Goal: Task Accomplishment & Management: Use online tool/utility

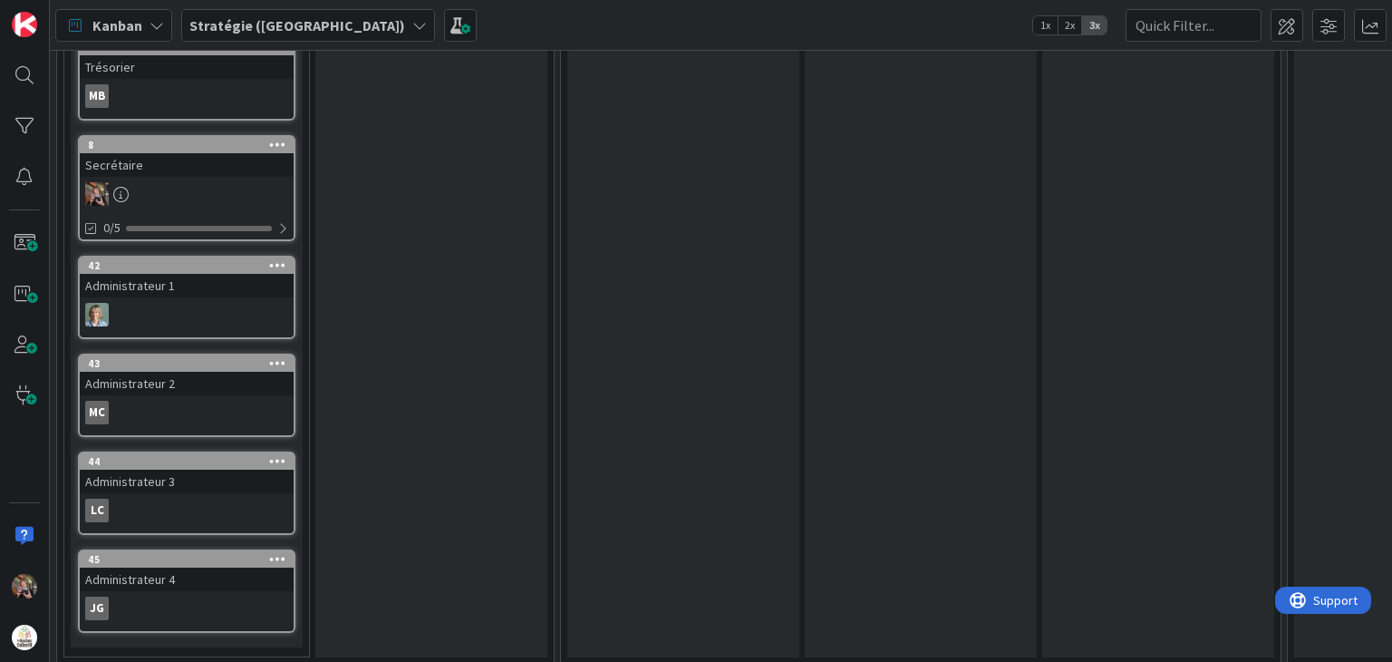
scroll to position [835, 0]
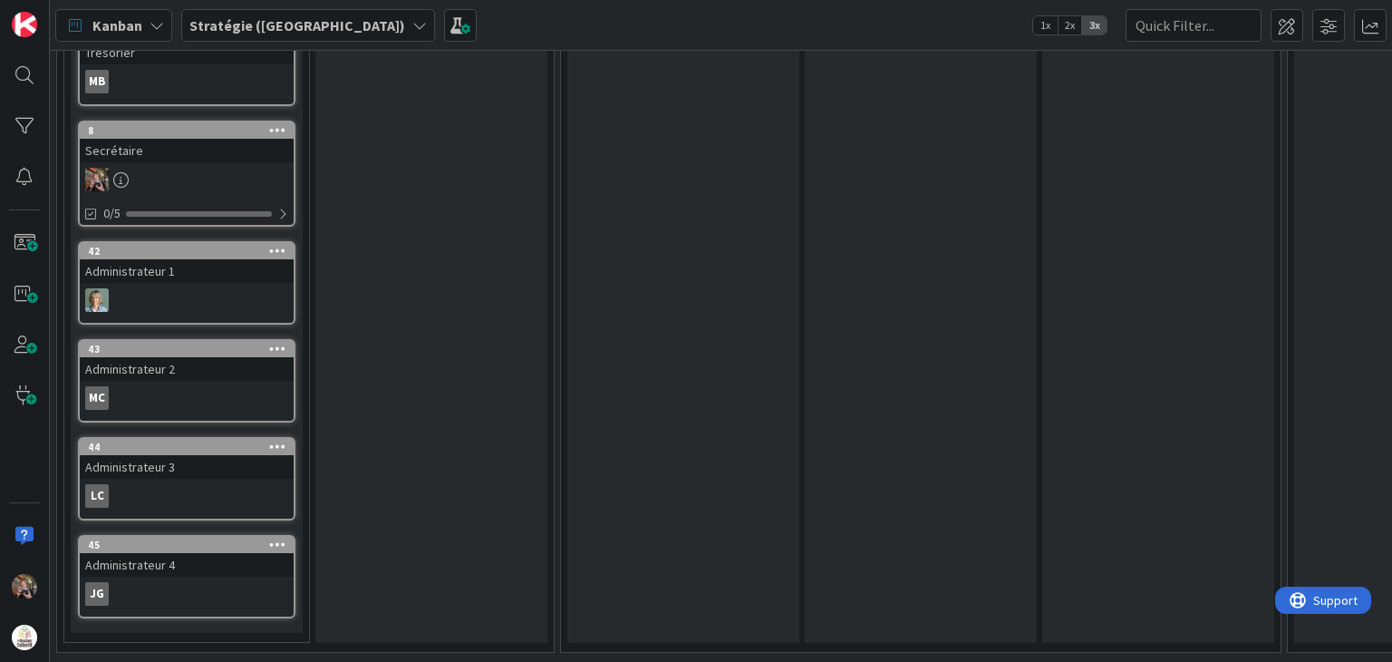
click at [125, 172] on icon at bounding box center [120, 179] width 15 height 15
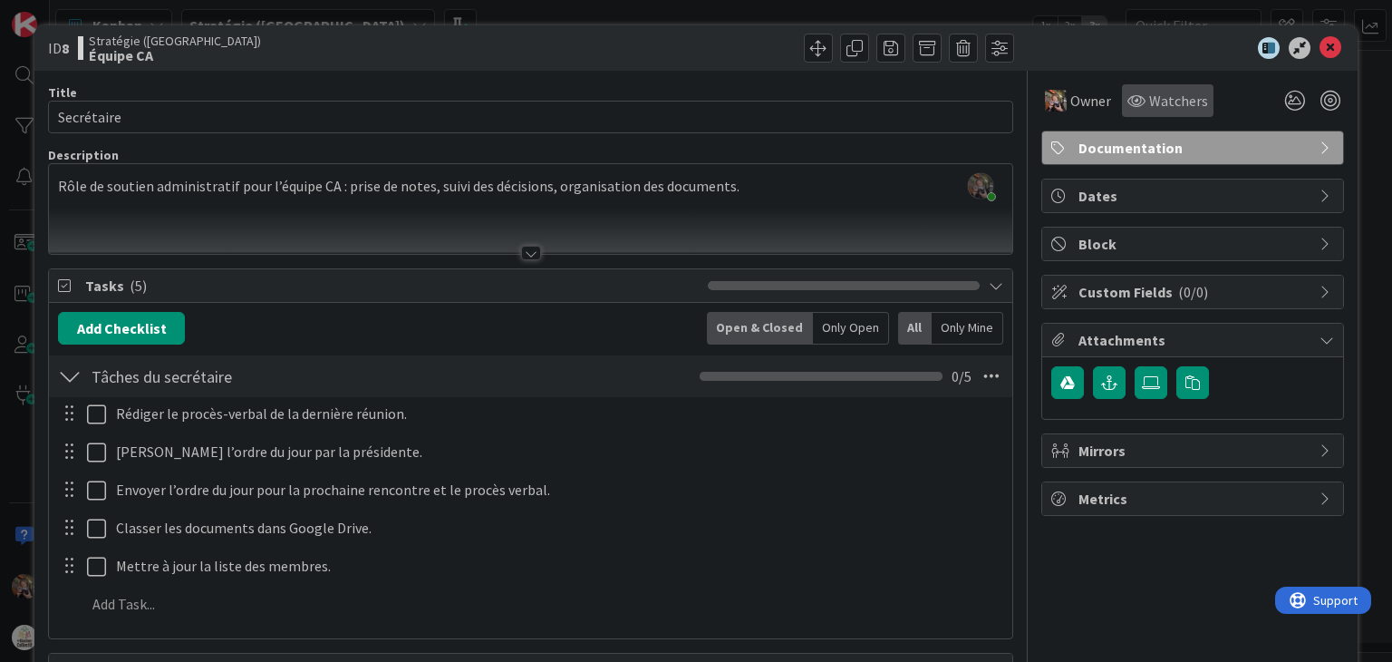
click at [1160, 100] on span "Watchers" at bounding box center [1178, 101] width 59 height 22
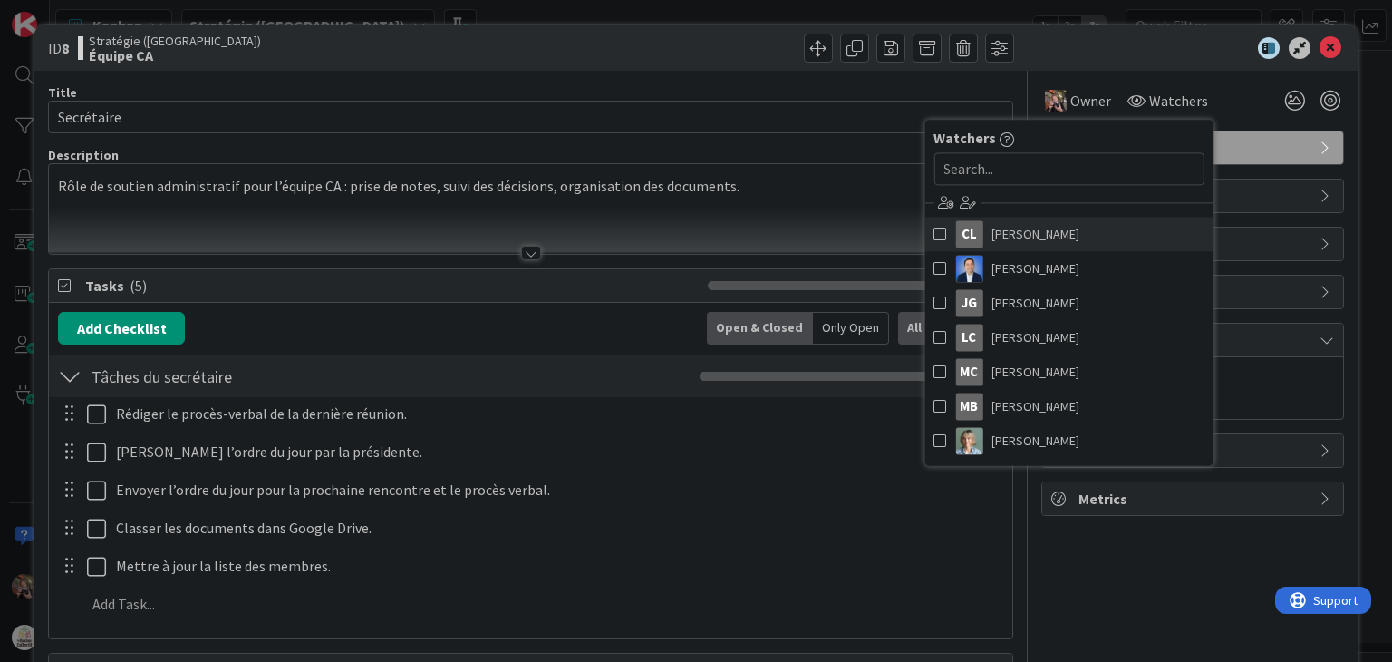
click at [934, 235] on span at bounding box center [940, 233] width 13 height 27
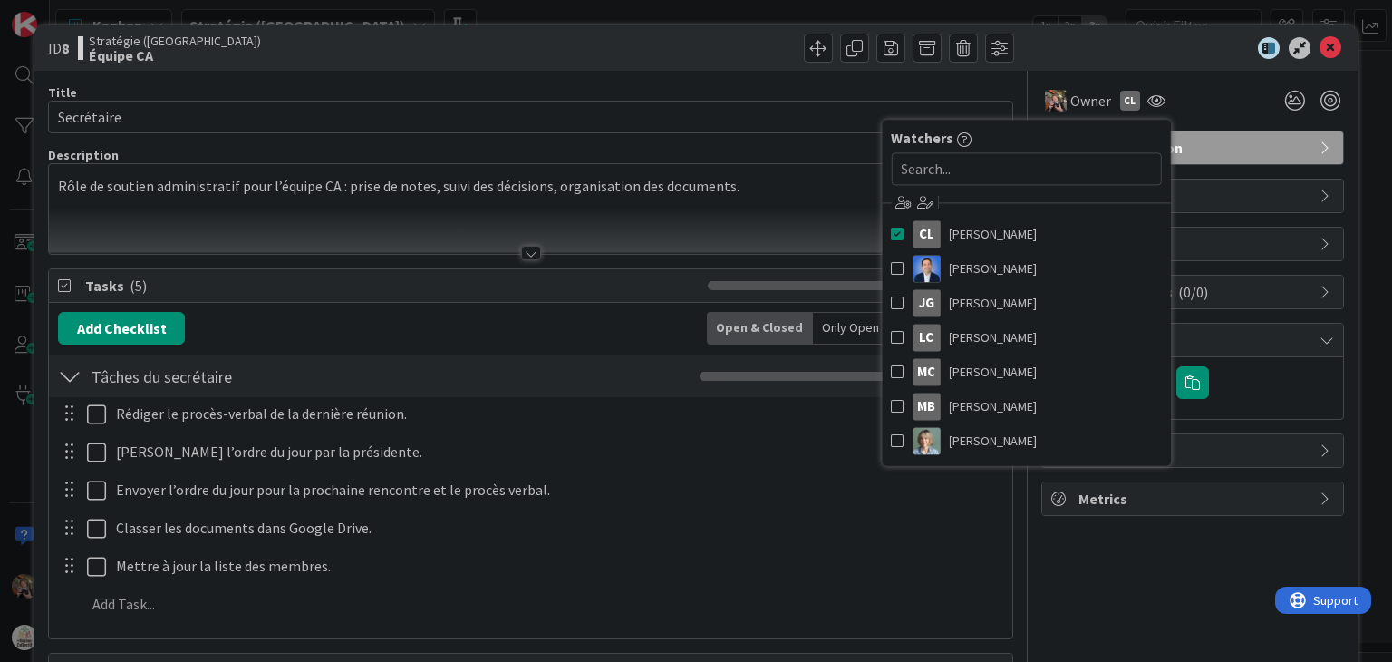
click at [1079, 560] on div "Owner CL Watchers CL [PERSON_NAME] [PERSON_NAME] JG [PERSON_NAME] LC [PERSON_NA…" at bounding box center [1192, 455] width 303 height 769
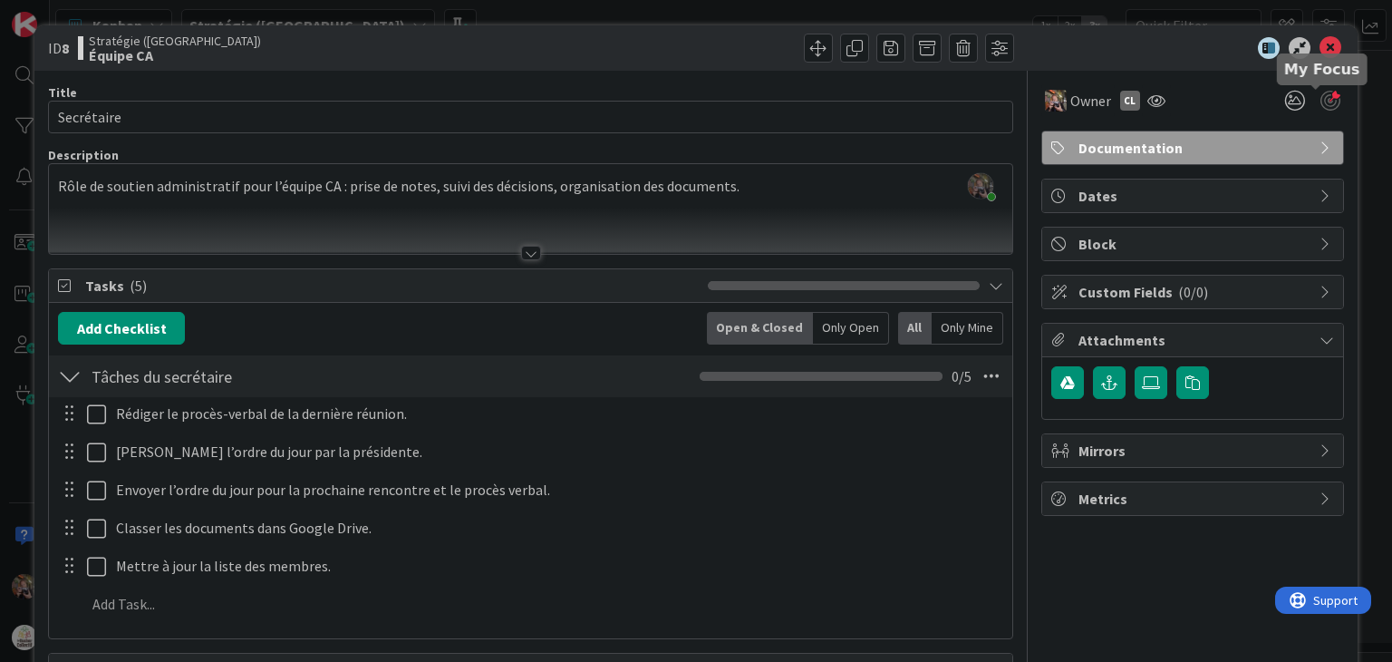
click at [1321, 102] on div at bounding box center [1331, 101] width 20 height 20
click at [841, 324] on div "Only Open" at bounding box center [851, 328] width 76 height 33
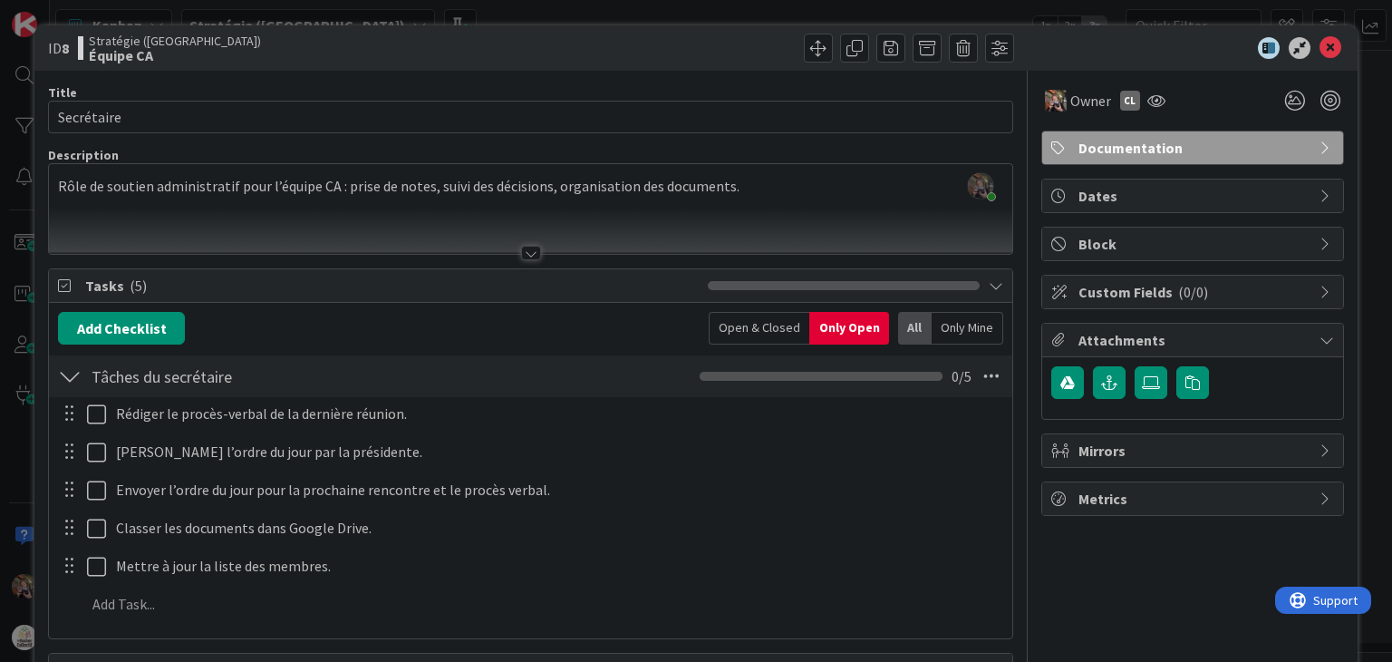
click at [758, 327] on div "Open & Closed" at bounding box center [759, 328] width 101 height 33
click at [1320, 46] on icon at bounding box center [1331, 48] width 22 height 22
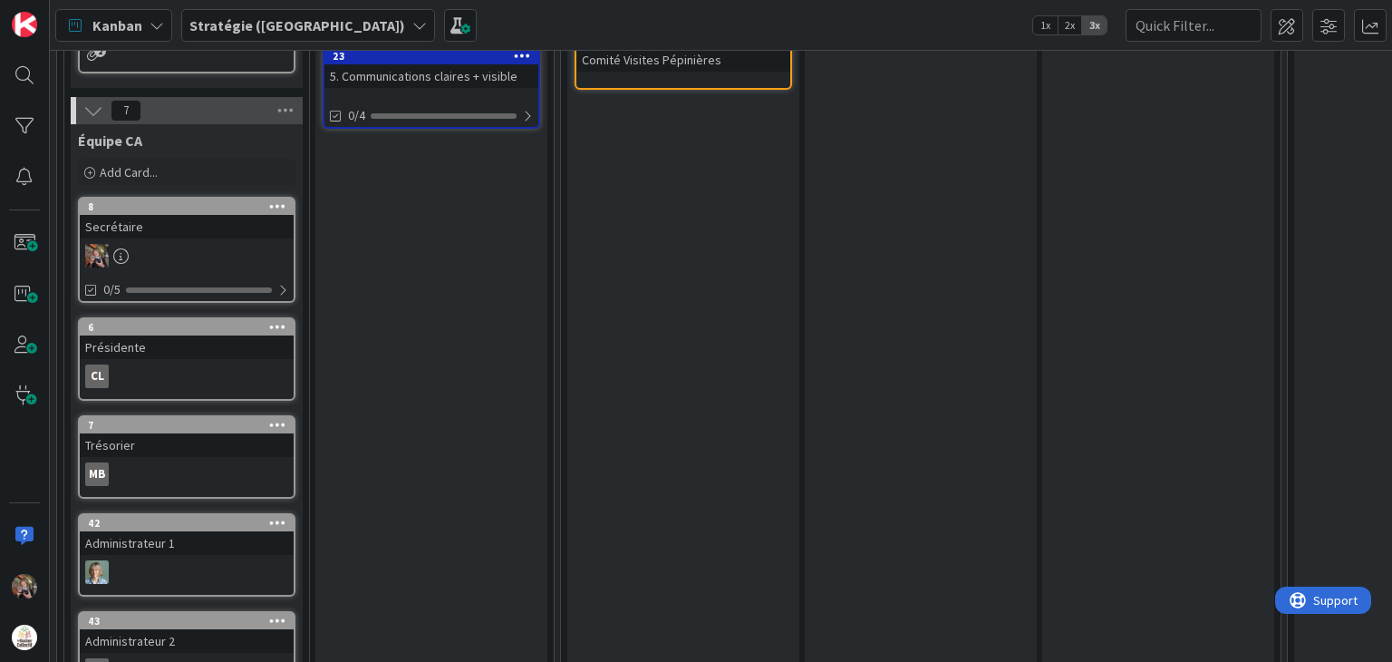
scroll to position [605, 0]
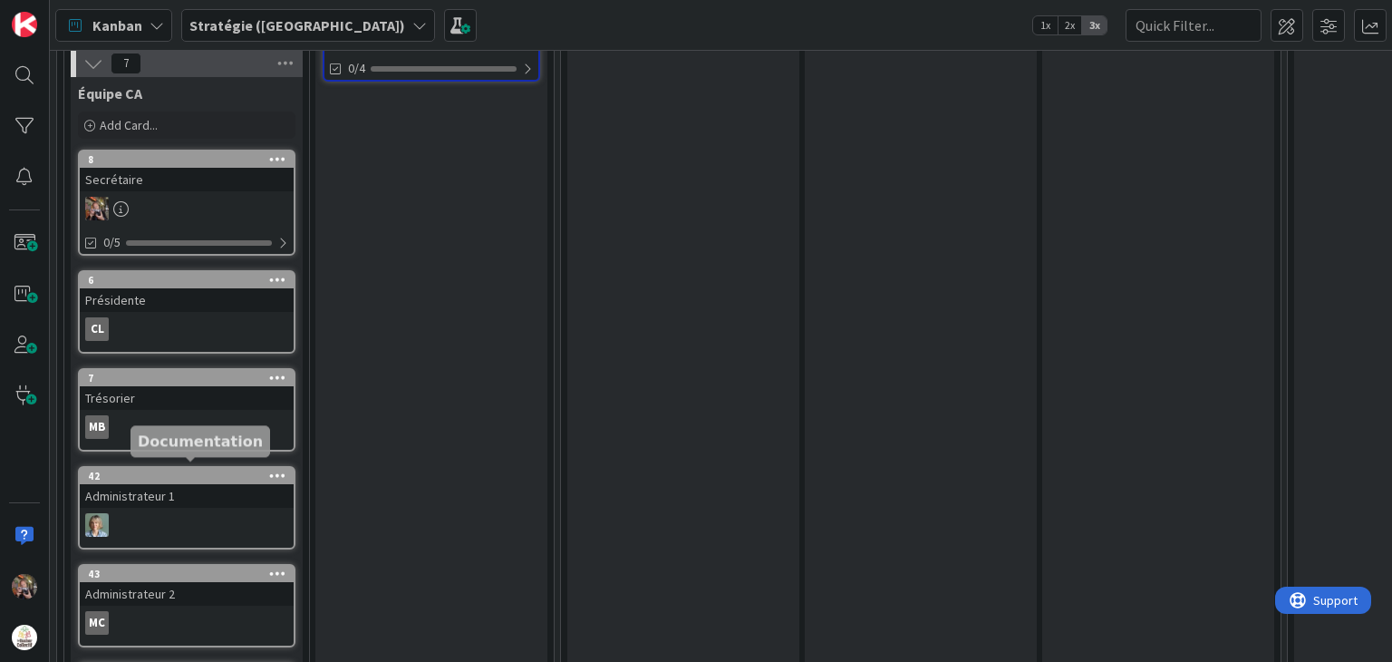
click at [104, 469] on div "42" at bounding box center [191, 475] width 206 height 13
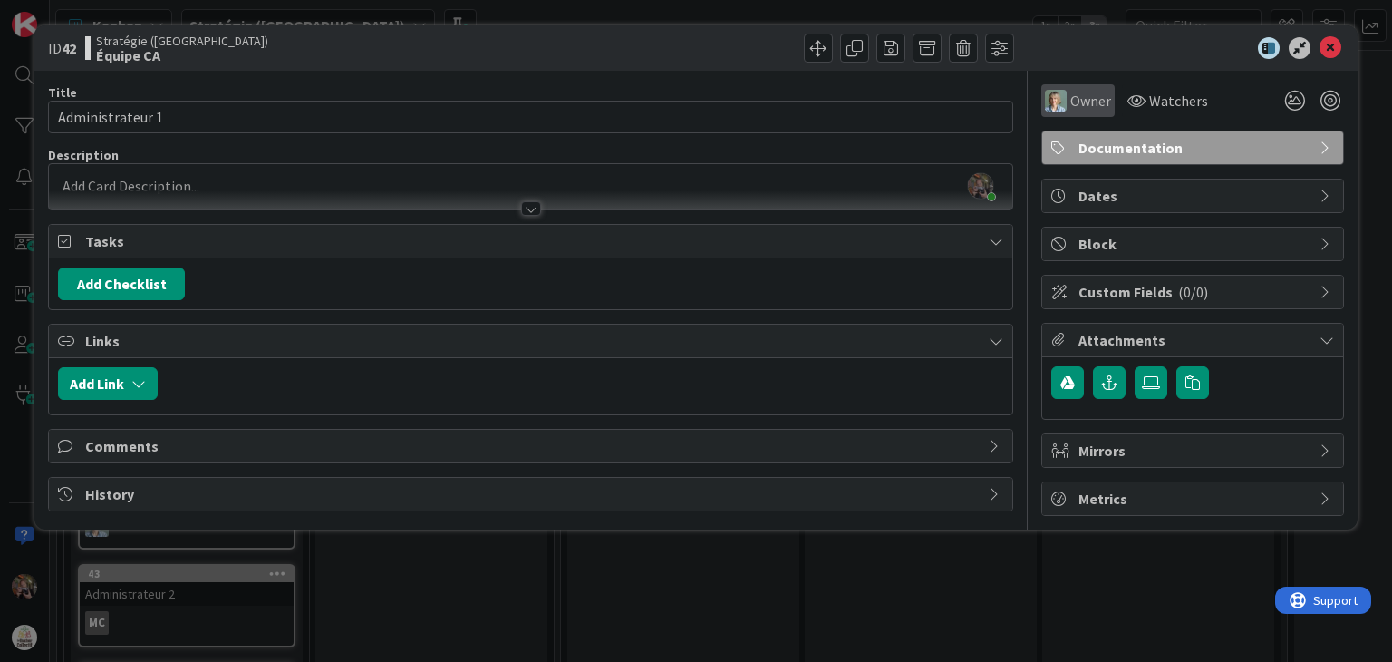
click at [1089, 102] on span "Owner" at bounding box center [1090, 101] width 41 height 22
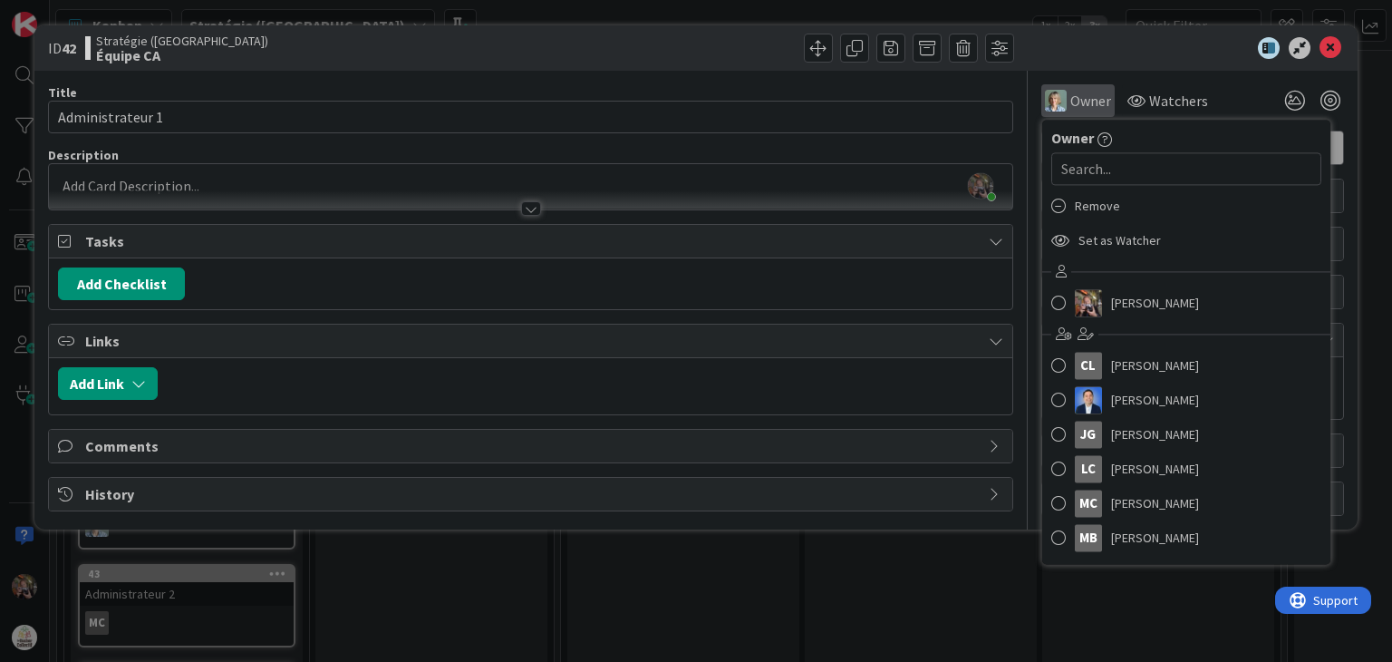
click at [1089, 102] on span "Owner" at bounding box center [1090, 101] width 41 height 22
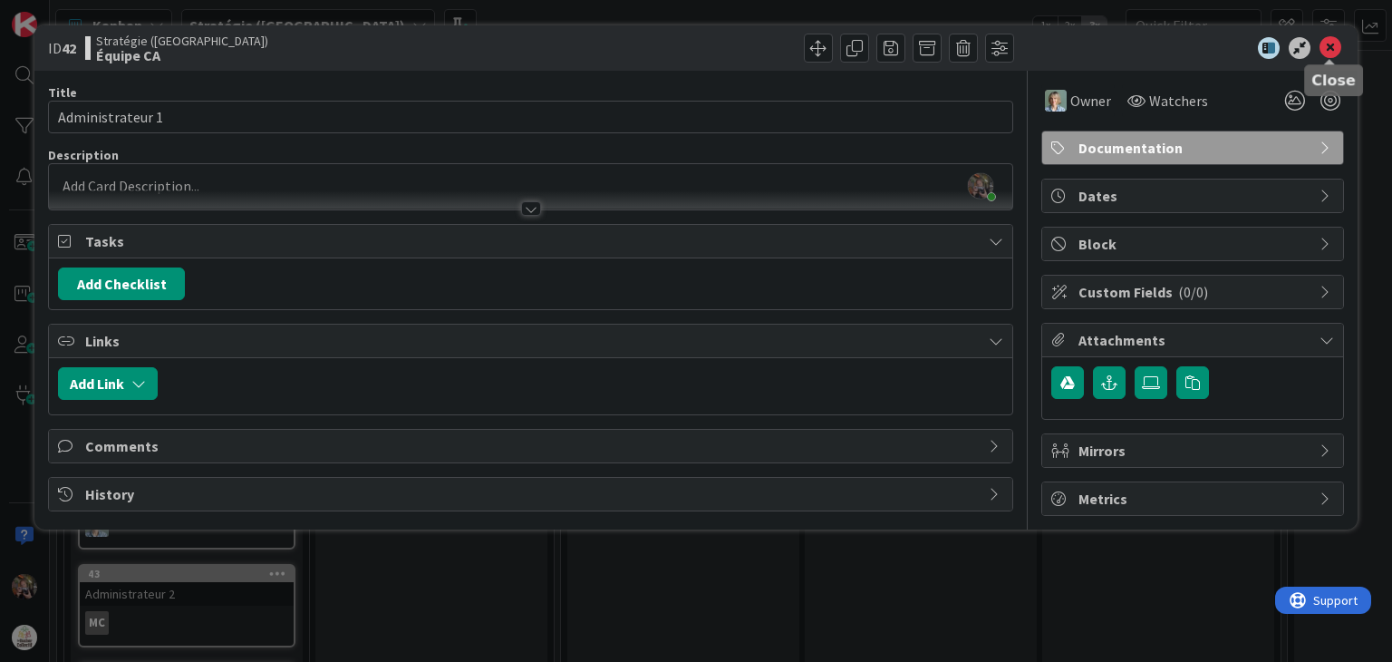
click at [1330, 44] on icon at bounding box center [1331, 48] width 22 height 22
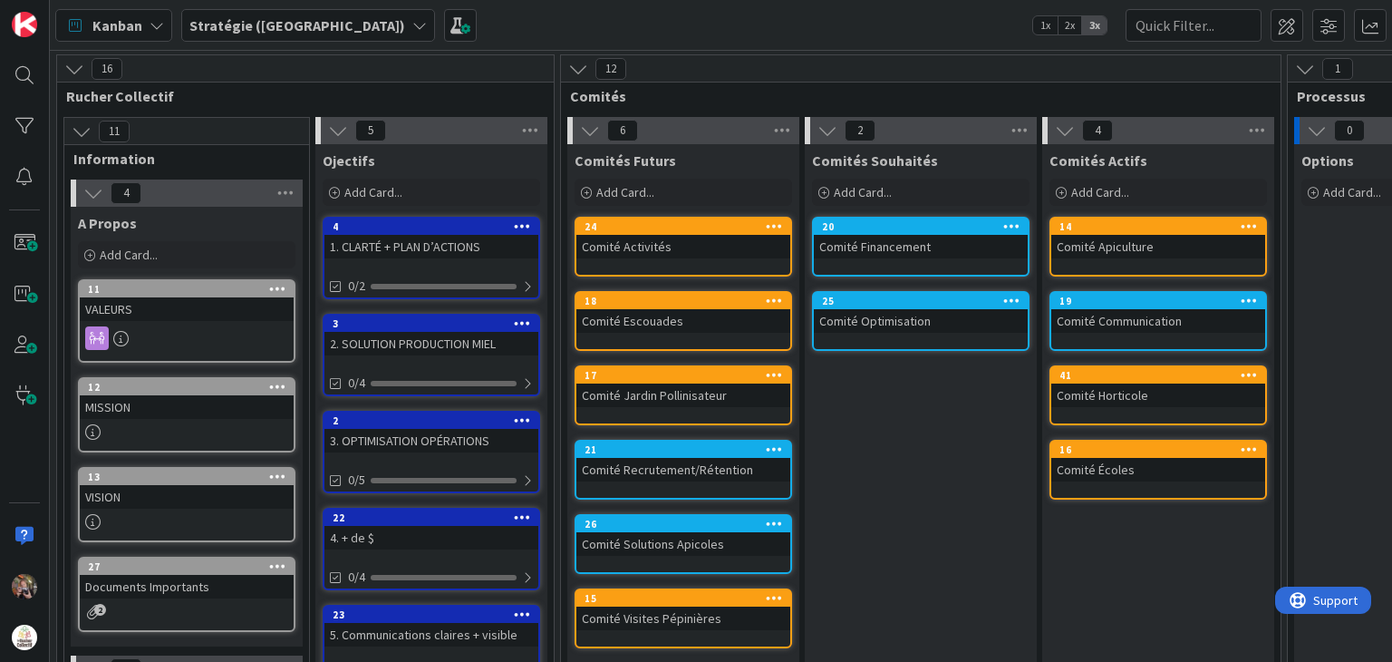
click at [573, 66] on icon at bounding box center [578, 69] width 20 height 20
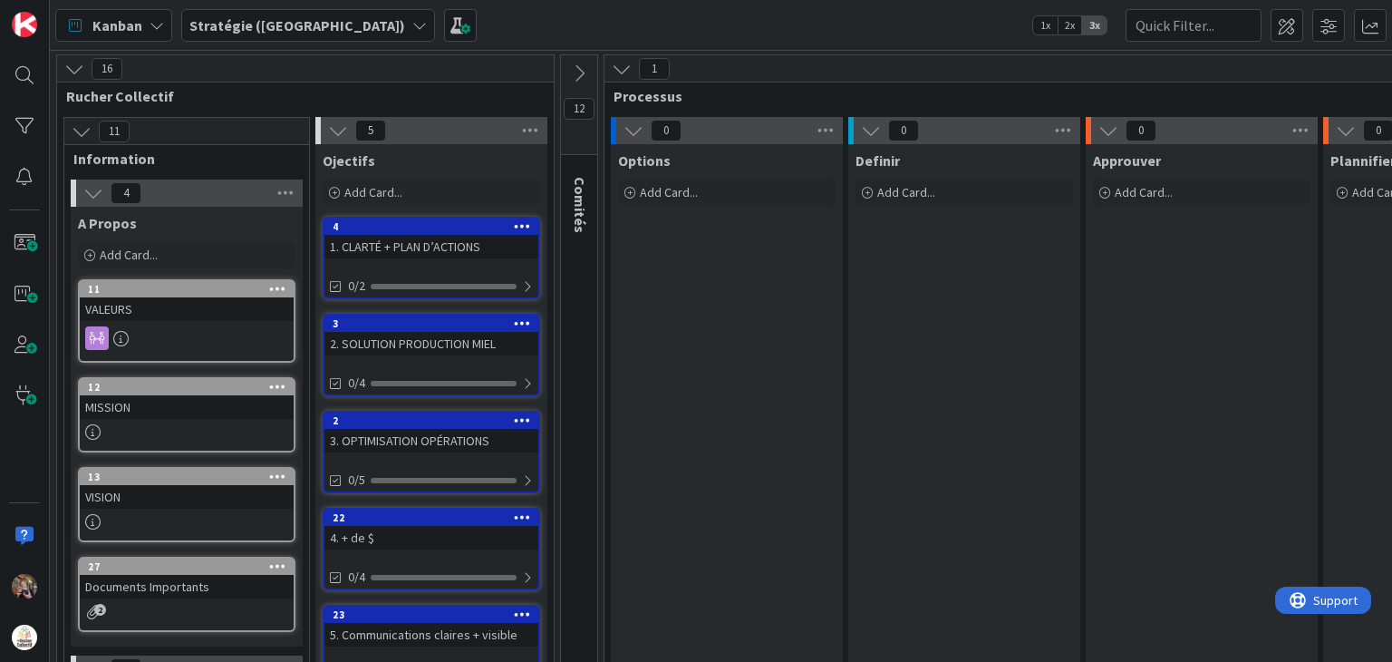
click at [619, 67] on icon at bounding box center [622, 69] width 20 height 20
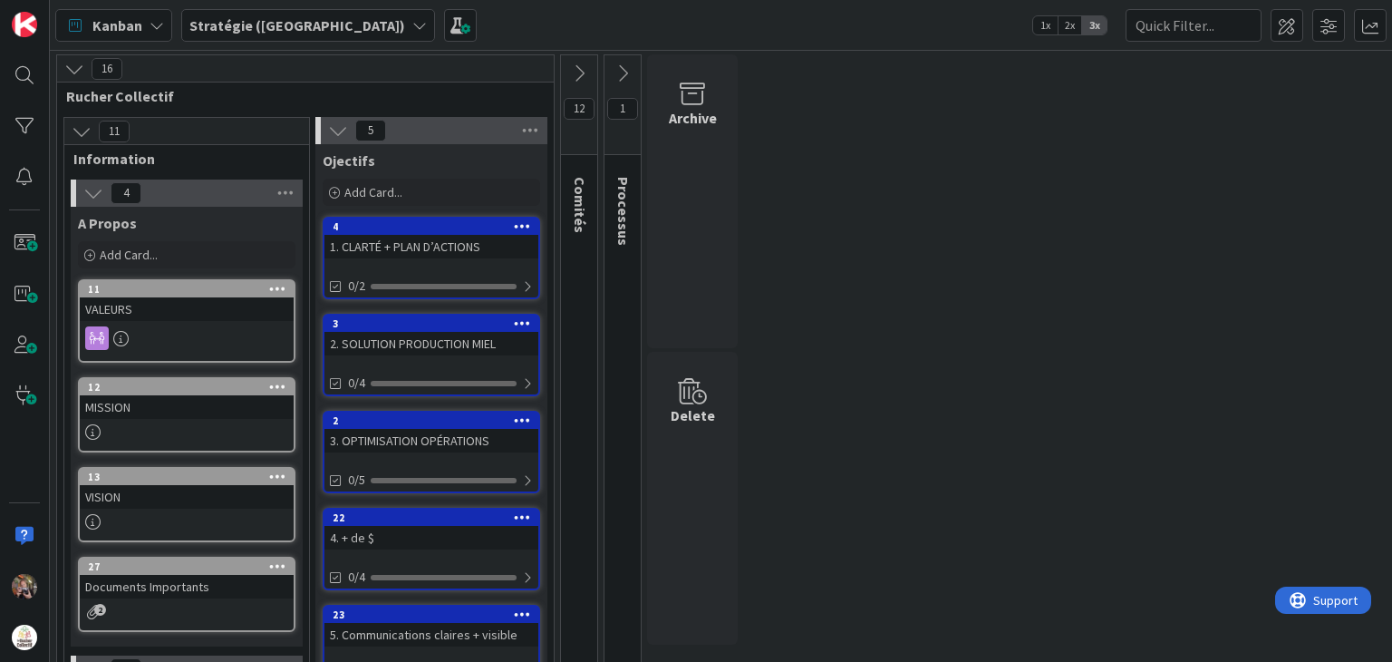
click at [618, 63] on icon at bounding box center [623, 73] width 20 height 20
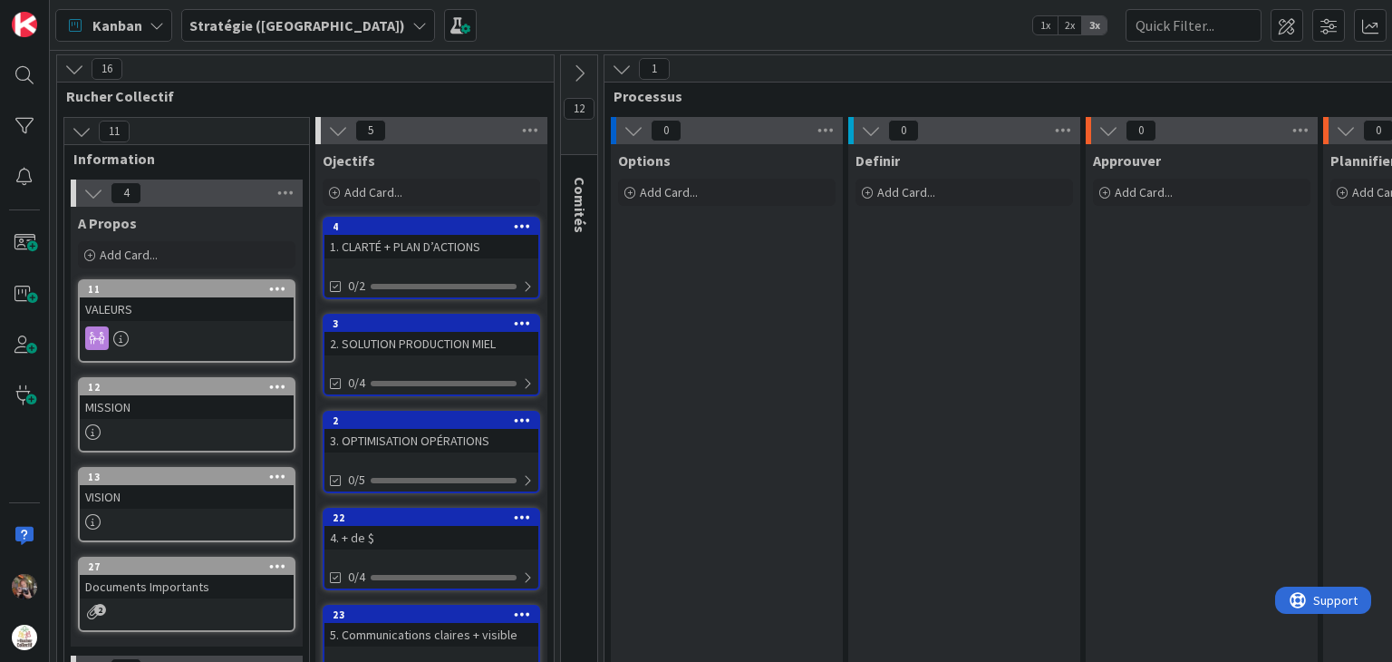
click at [576, 63] on icon at bounding box center [579, 73] width 20 height 20
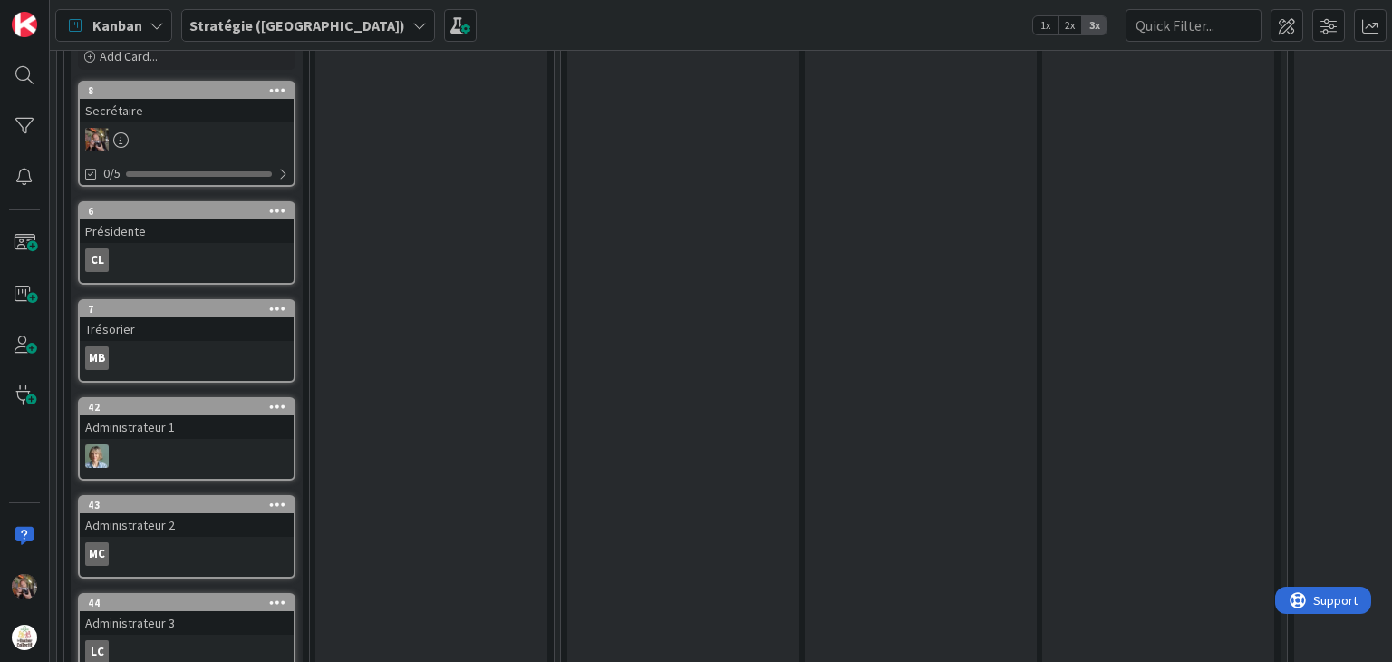
scroll to position [634, 0]
